Goal: Find contact information: Find contact information

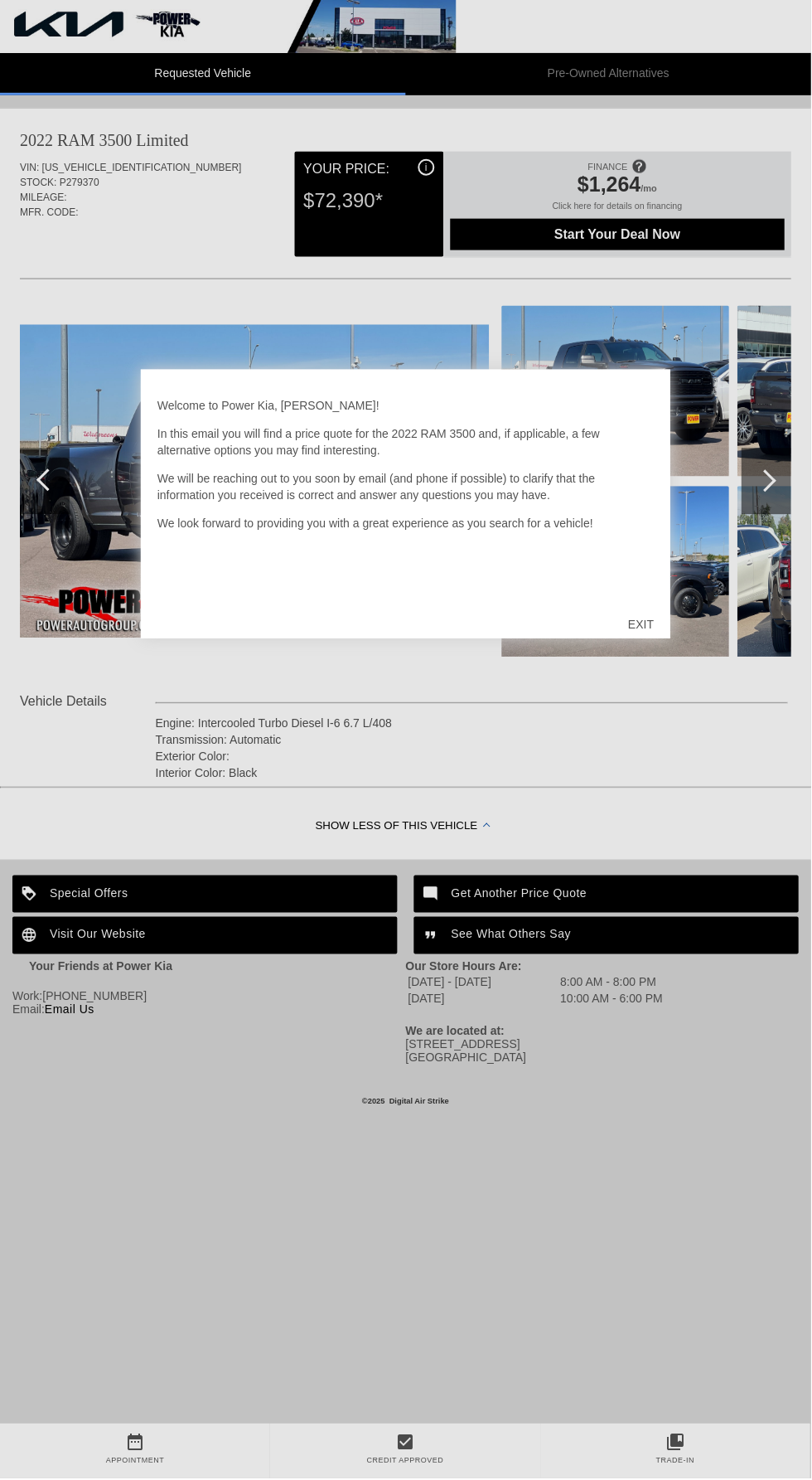
click at [695, 308] on div at bounding box center [406, 740] width 812 height 1480
click at [643, 625] on div "EXIT" at bounding box center [642, 625] width 59 height 50
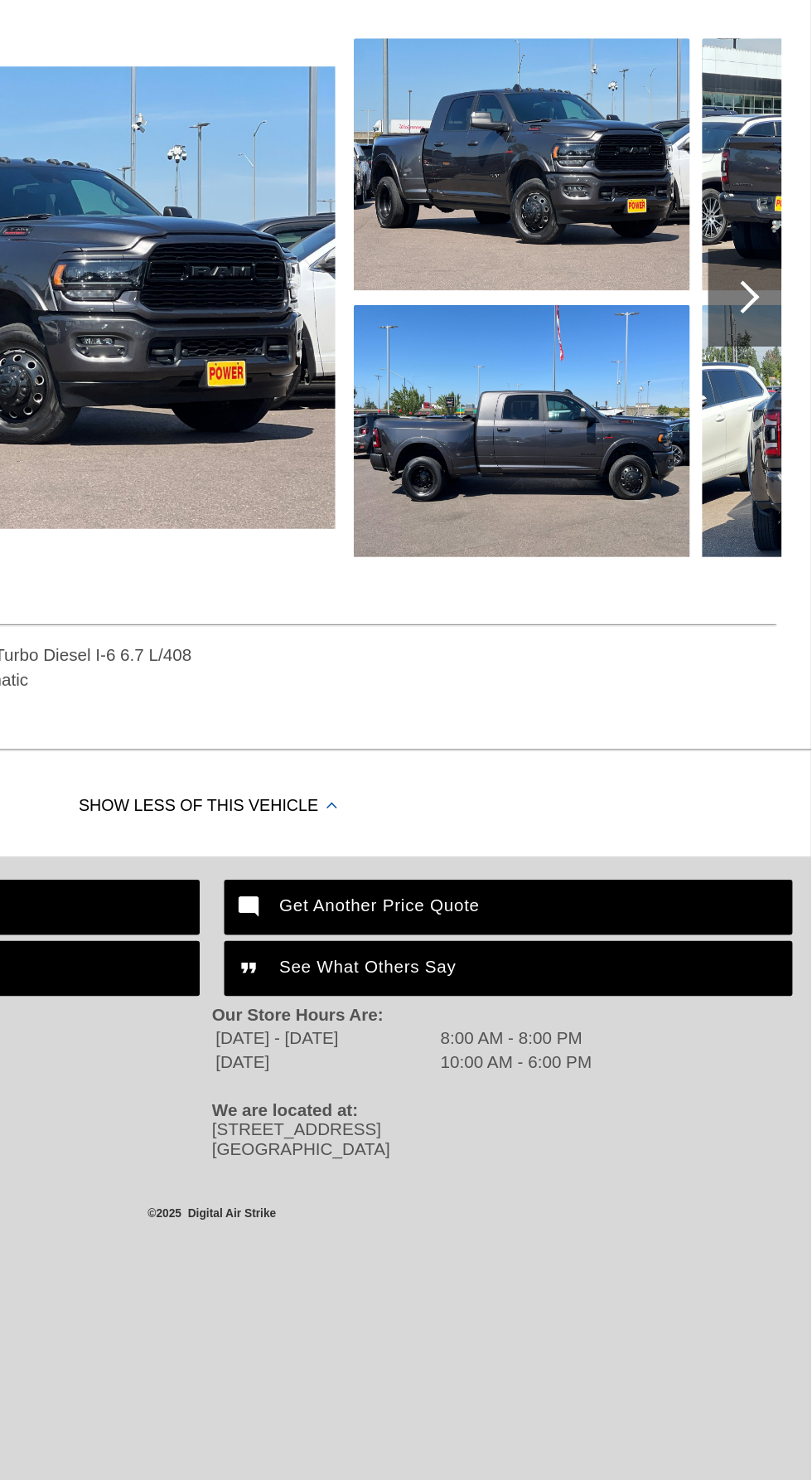
click at [457, 813] on div "Show Less of this Vehicle" at bounding box center [406, 827] width 812 height 67
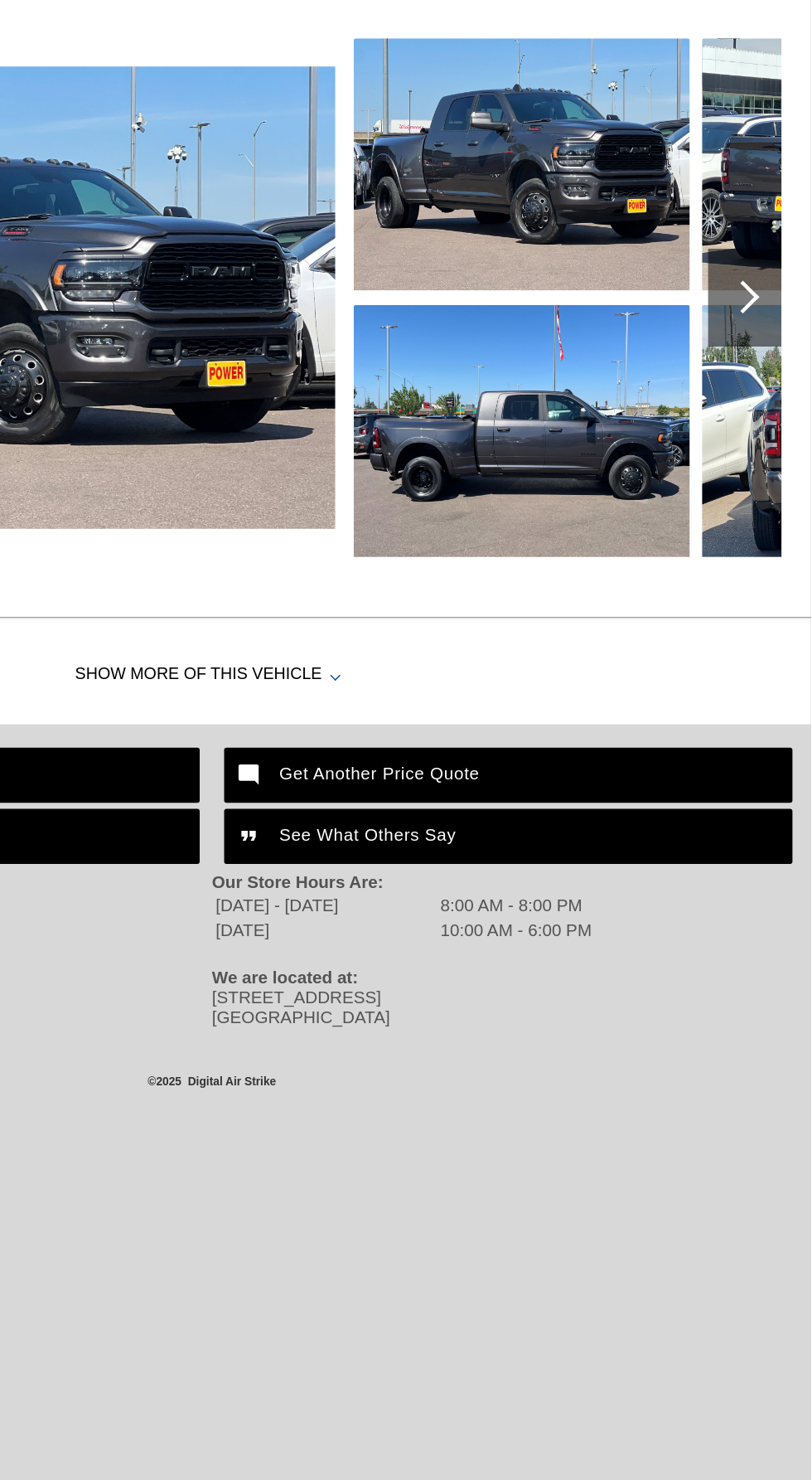
click at [443, 727] on div "Show More of this Vehicle" at bounding box center [406, 737] width 812 height 67
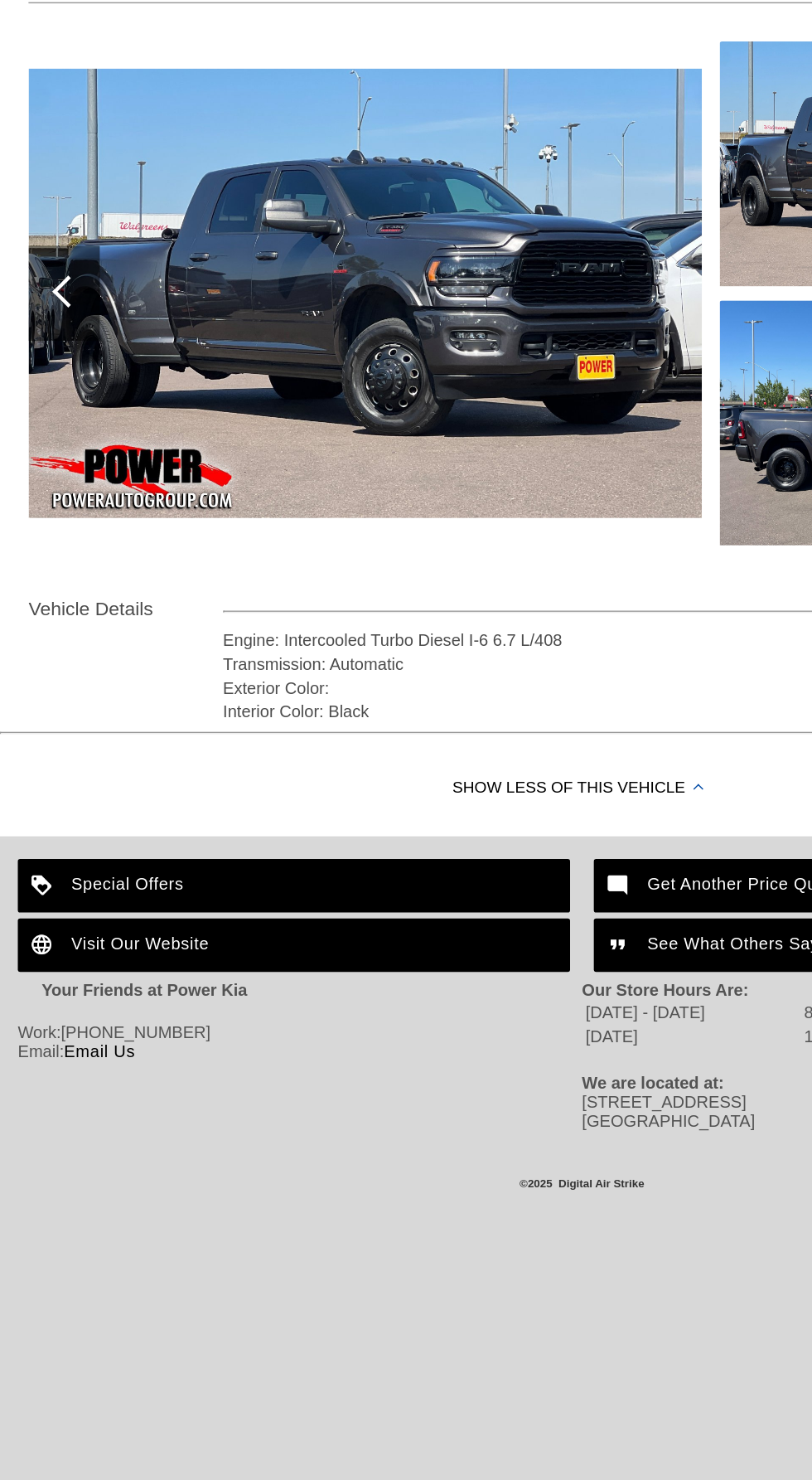
click at [83, 1008] on link "Email Us" at bounding box center [69, 1011] width 50 height 13
click at [92, 1004] on link "Email Us" at bounding box center [69, 1011] width 50 height 13
click at [83, 985] on div "Your Friends at Power Kia" at bounding box center [209, 976] width 393 height 30
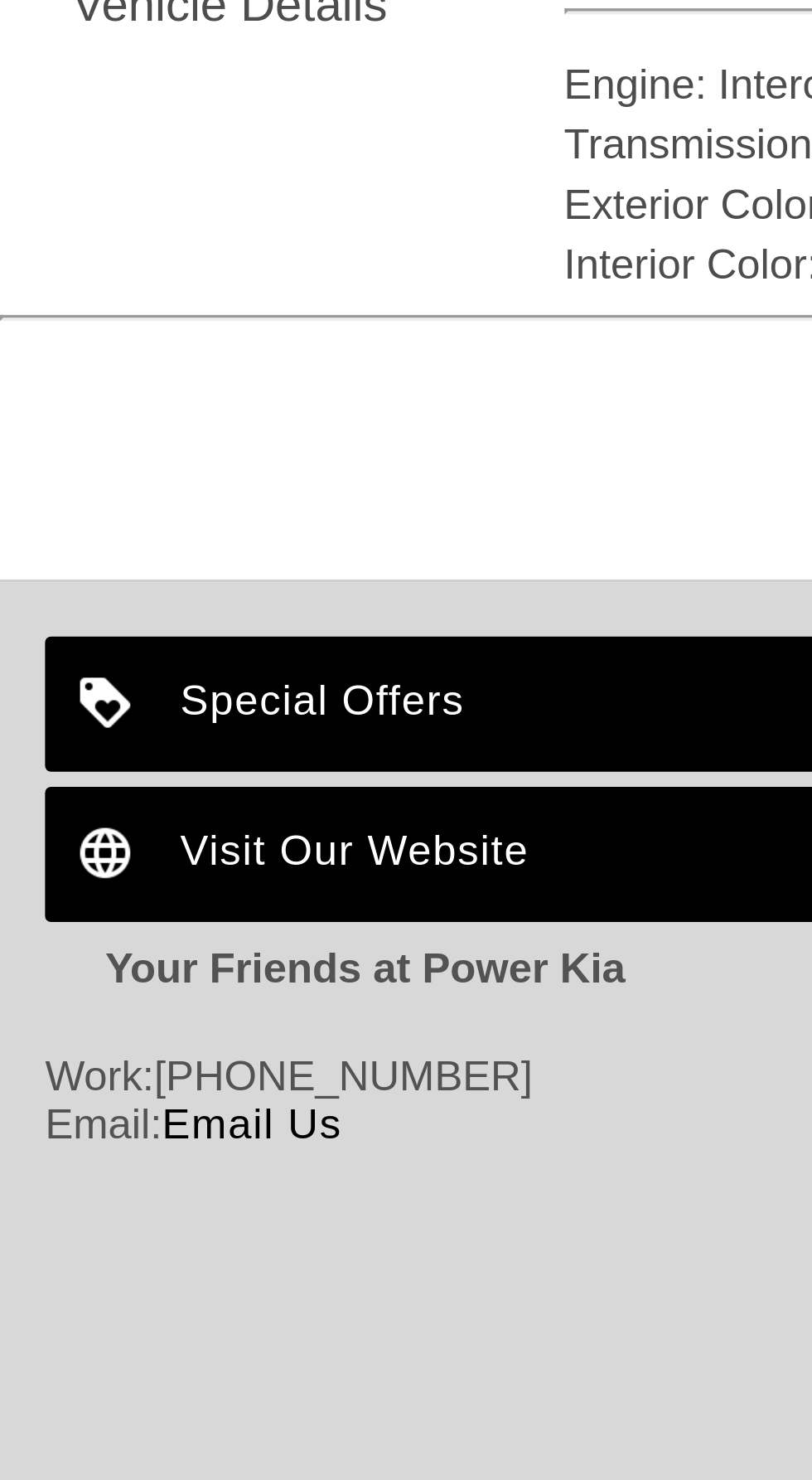
click at [110, 994] on span "[PHONE_NUMBER]" at bounding box center [95, 998] width 105 height 13
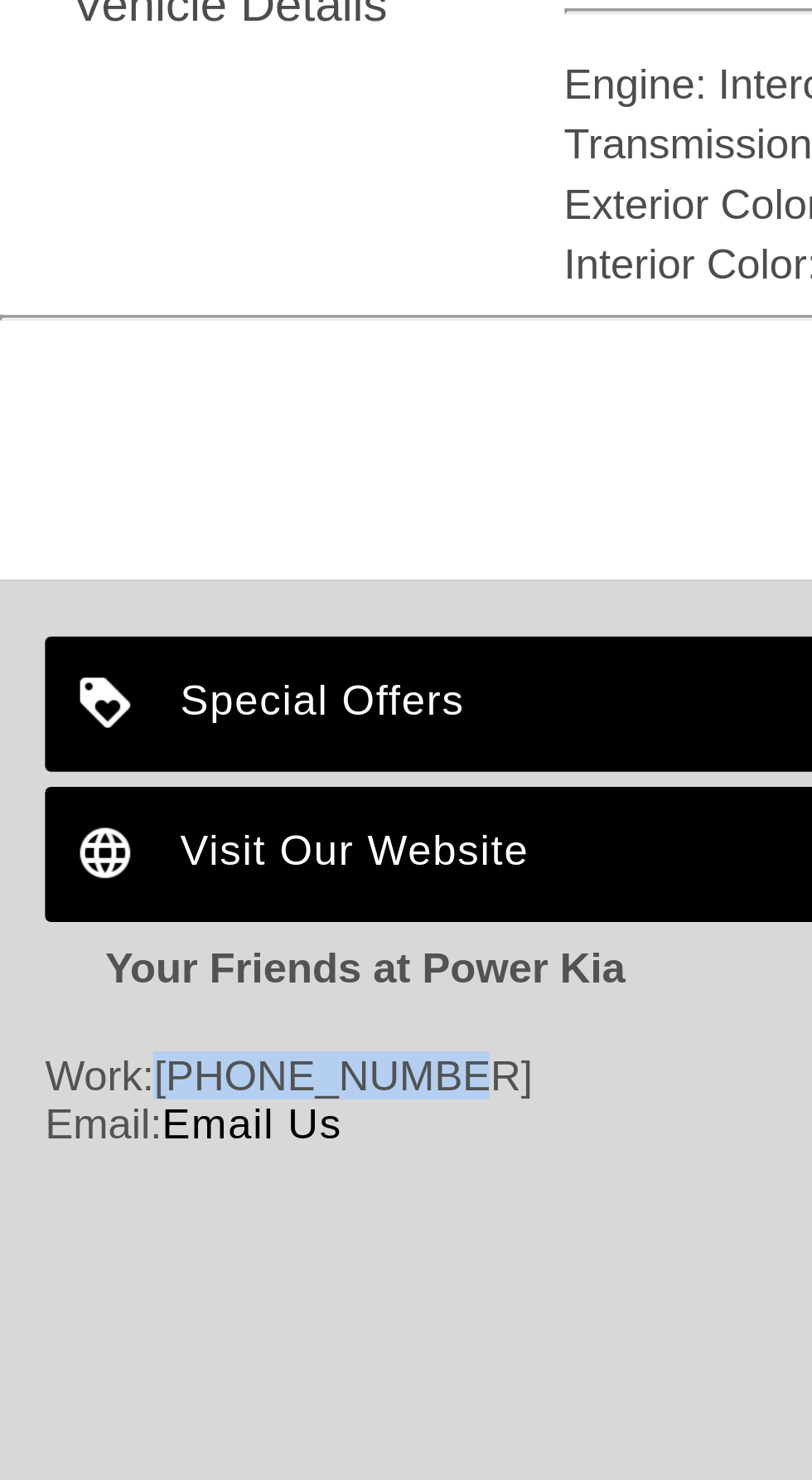
copy span "[PHONE_NUMBER]"
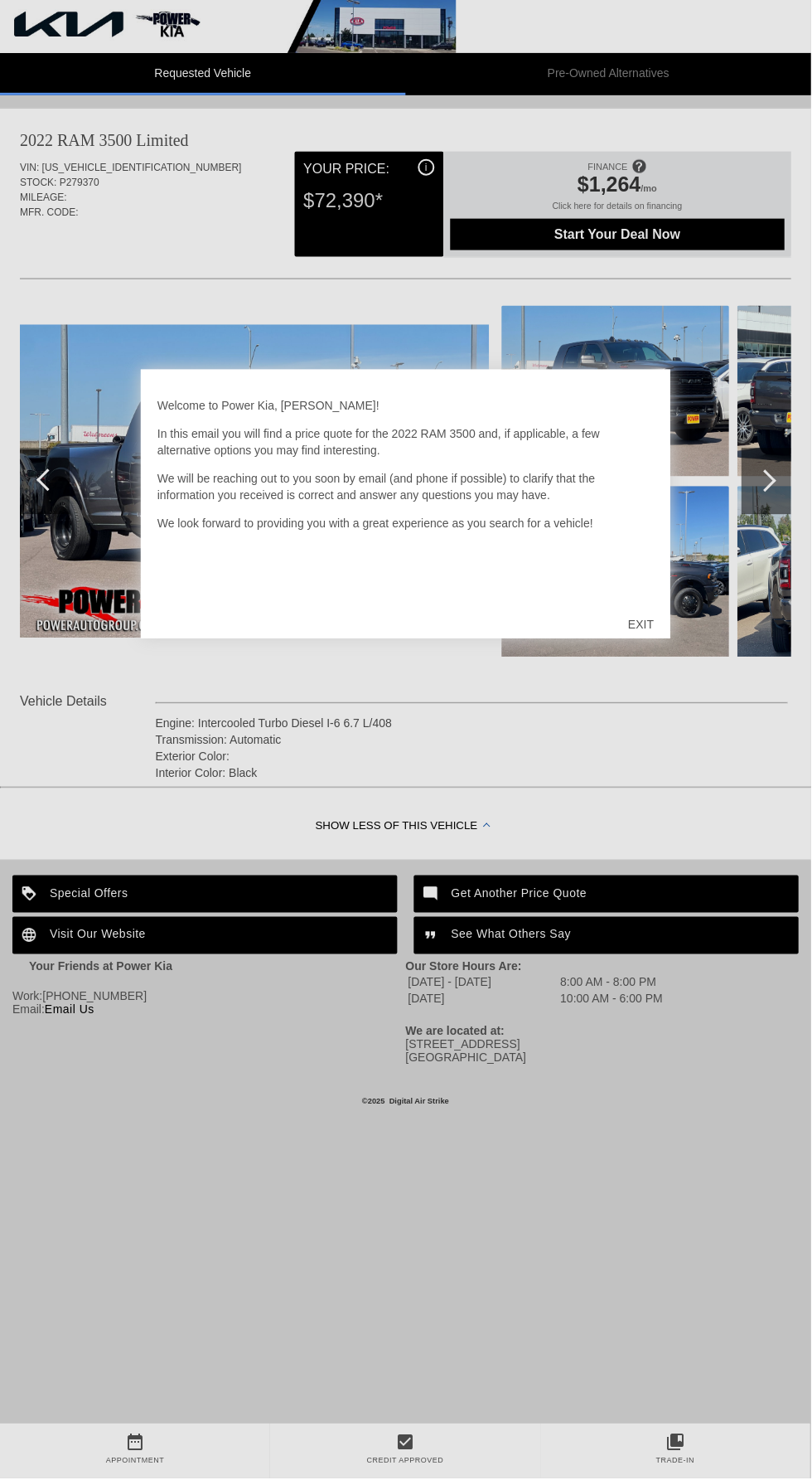
scroll to position [67, 0]
click at [669, 677] on div at bounding box center [406, 740] width 812 height 1480
click at [747, 378] on div at bounding box center [406, 740] width 812 height 1480
click at [651, 619] on div "EXIT" at bounding box center [642, 625] width 59 height 50
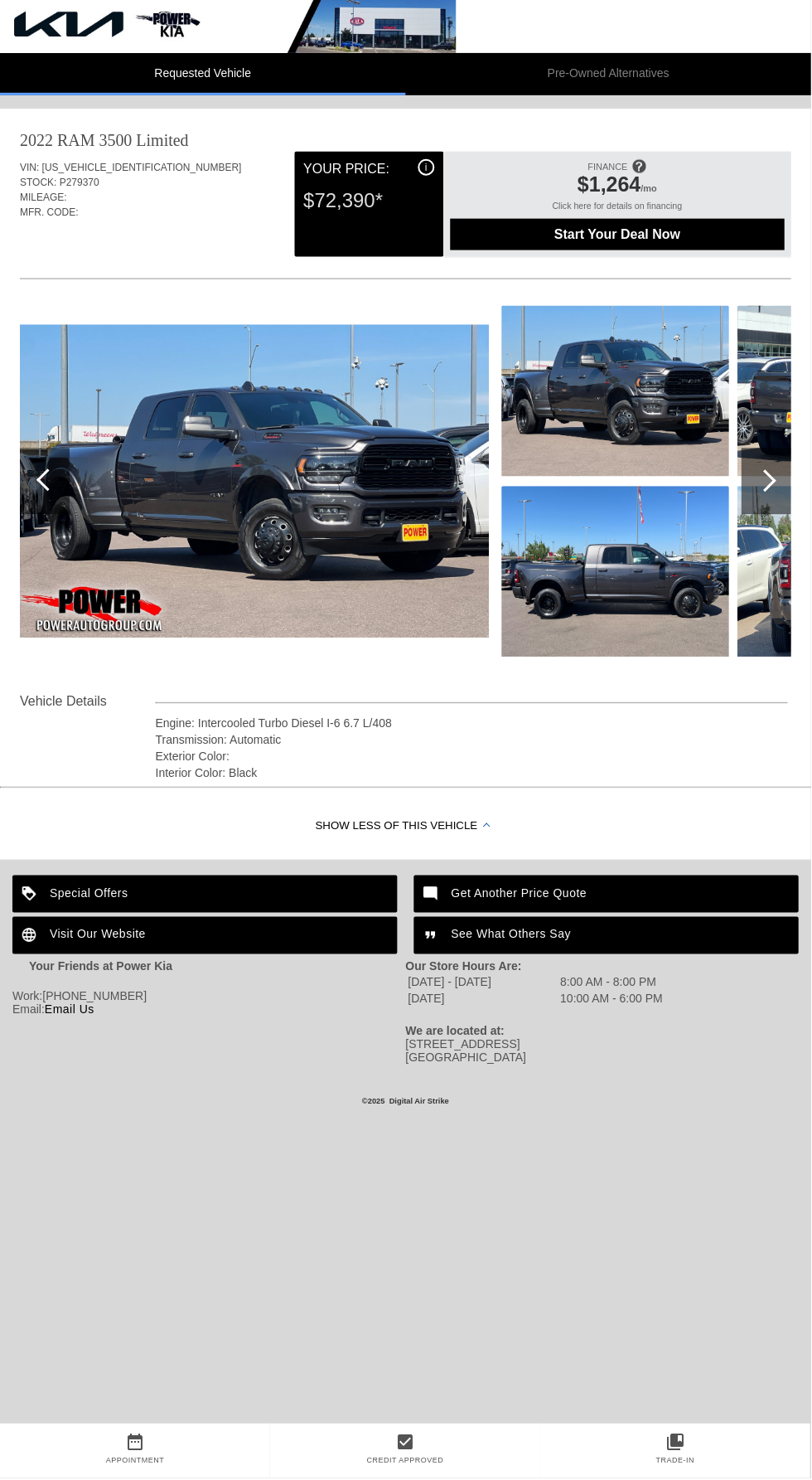
click at [766, 481] on div at bounding box center [766, 481] width 22 height 22
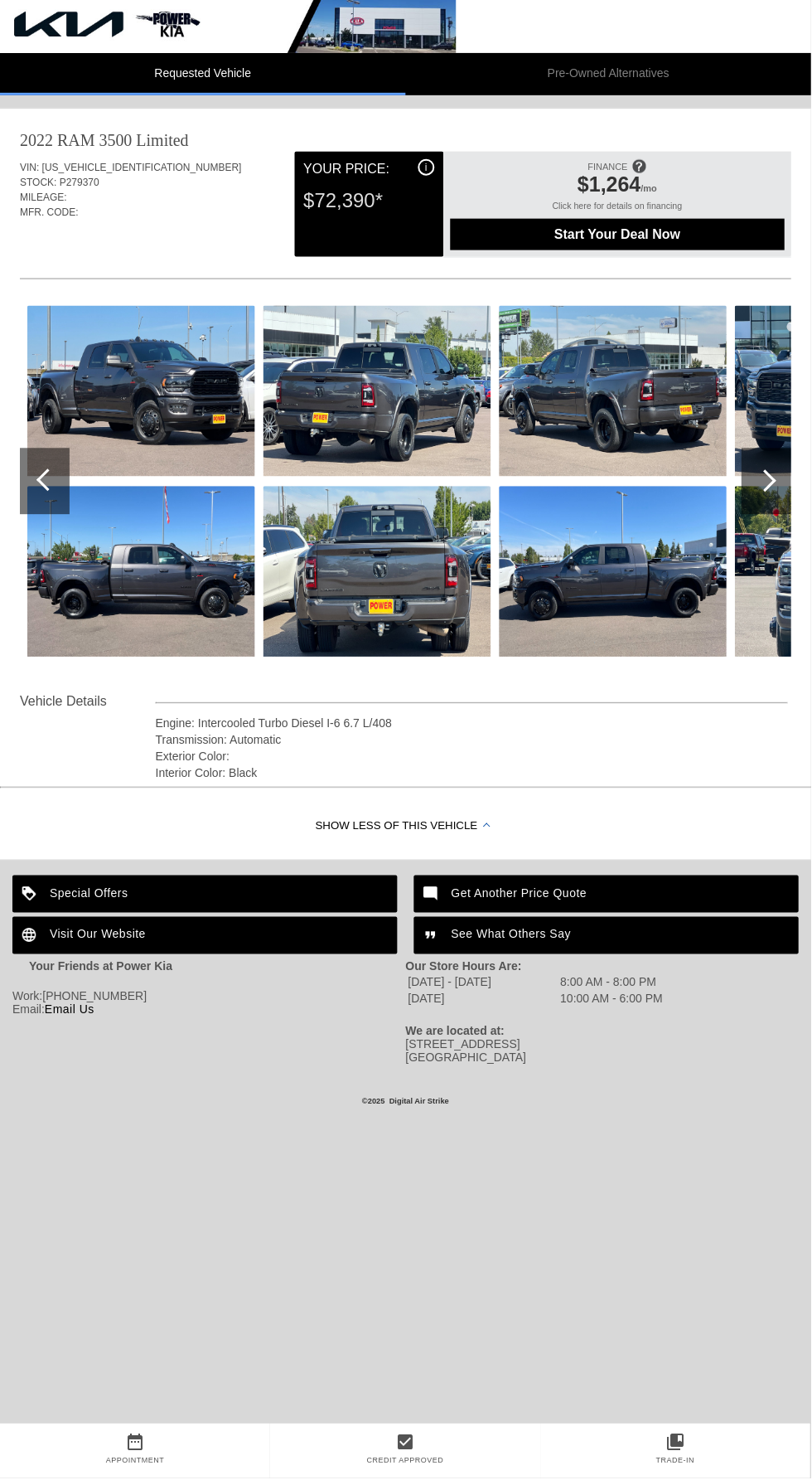
click at [768, 484] on div at bounding box center [766, 481] width 22 height 22
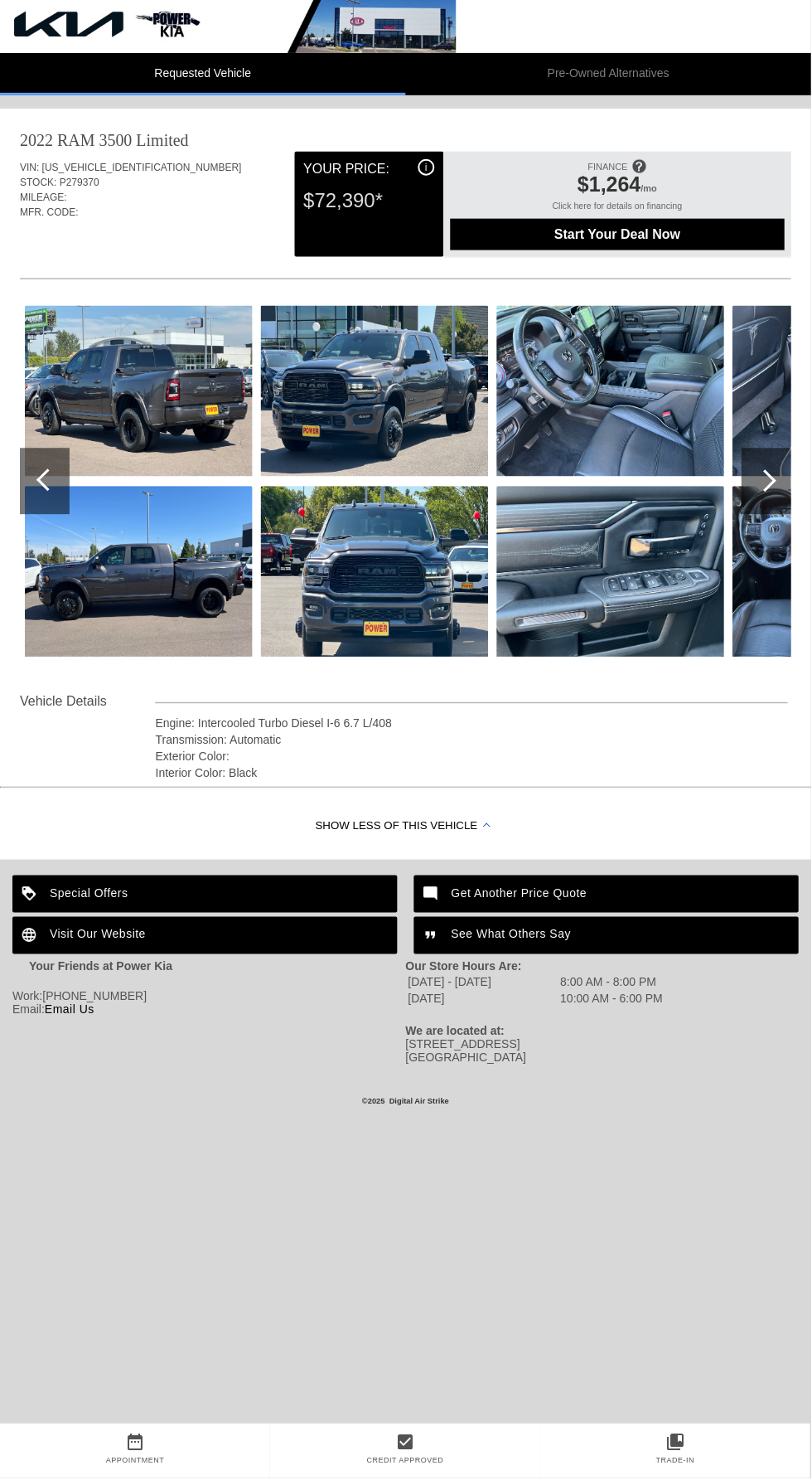
click at [759, 499] on div at bounding box center [767, 481] width 50 height 67
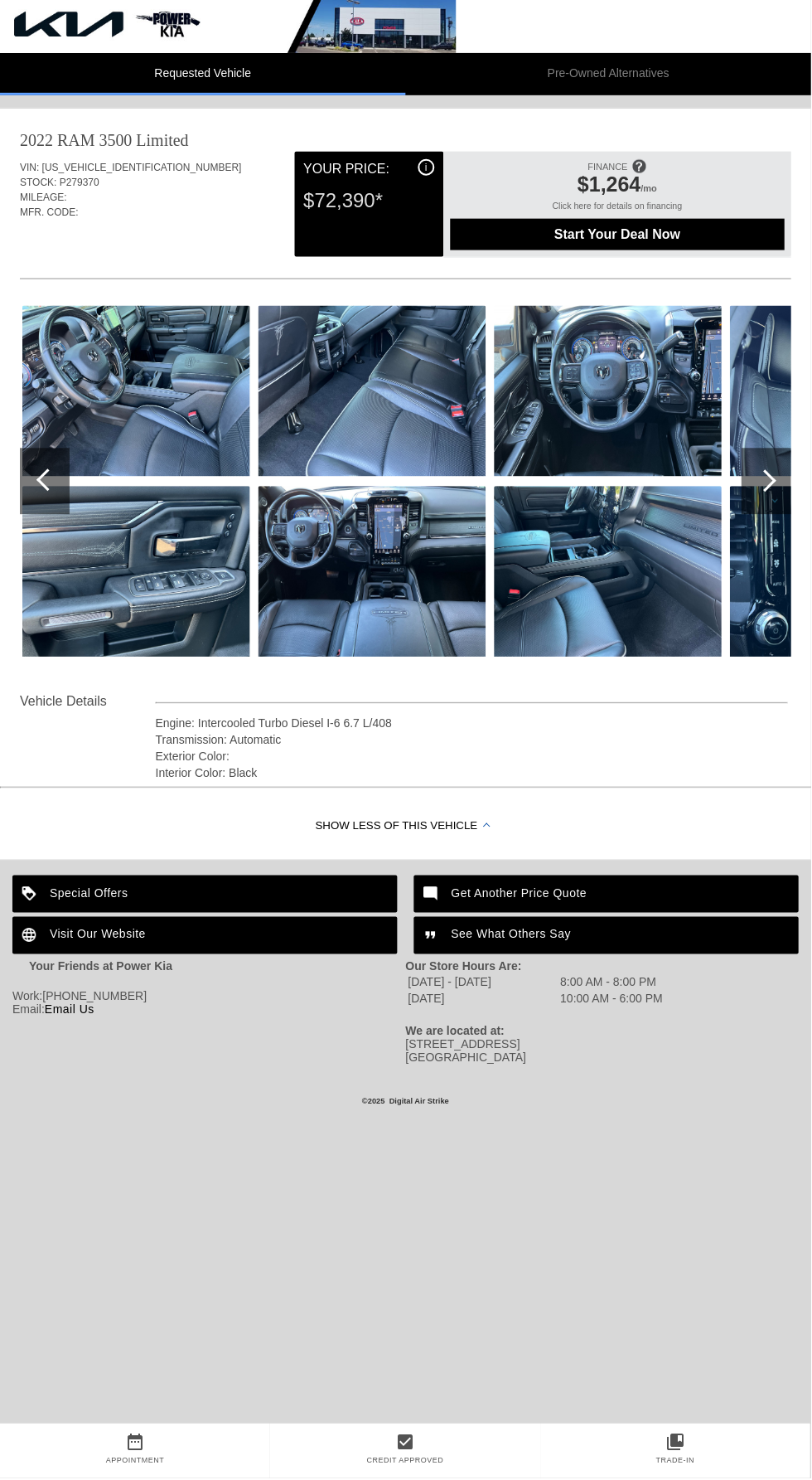
click at [126, 422] on img at bounding box center [136, 392] width 228 height 170
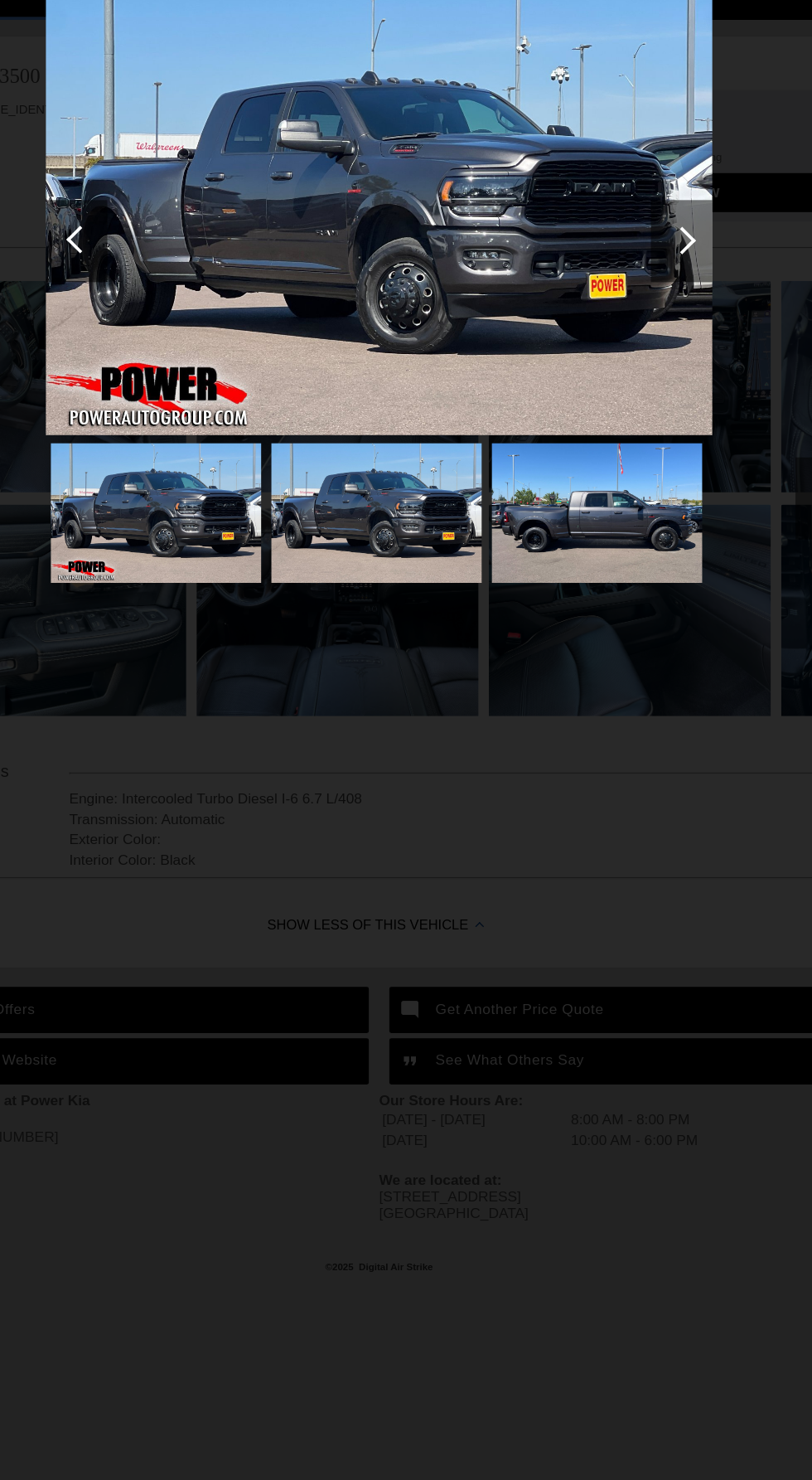
scroll to position [0, 0]
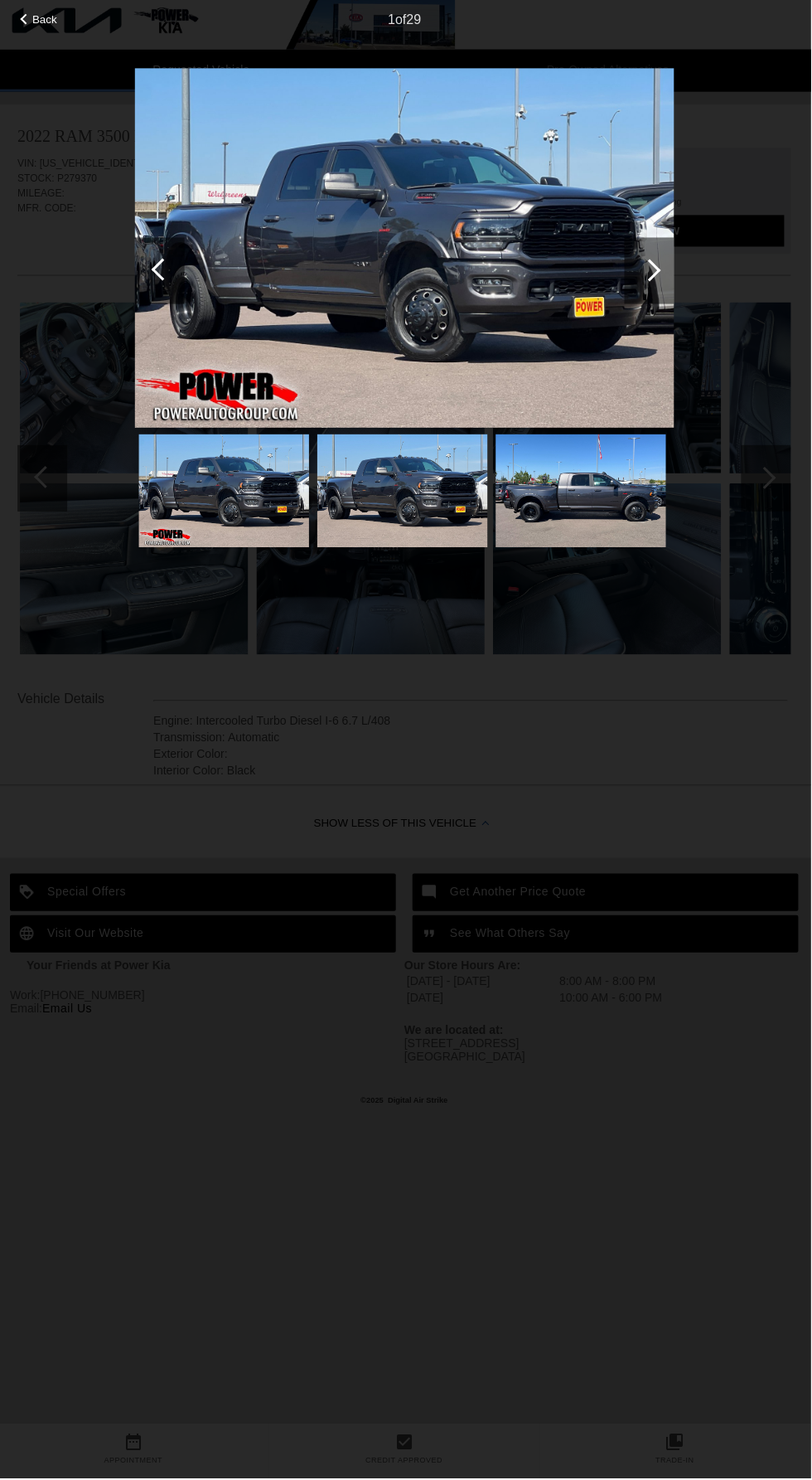
click at [771, 438] on div "Back 1 of 29" at bounding box center [406, 740] width 812 height 1480
